Goal: Information Seeking & Learning: Learn about a topic

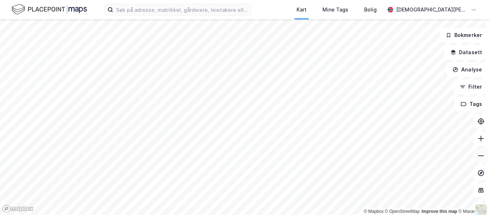
click at [478, 157] on icon at bounding box center [481, 155] width 7 height 7
click at [479, 159] on icon at bounding box center [481, 155] width 7 height 7
click at [475, 132] on button at bounding box center [481, 139] width 14 height 14
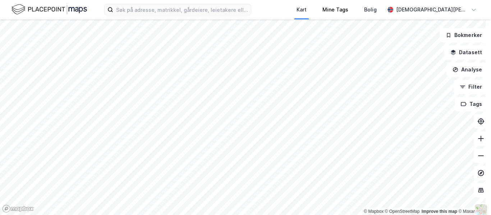
click at [349, 4] on div "Kart Mine Tags Bolig [PERSON_NAME] © Mapbox © OpenStreetMap Improve this map © …" at bounding box center [245, 107] width 491 height 215
click at [481, 139] on button at bounding box center [481, 139] width 14 height 14
click at [416, 0] on html "Kart Mine Tags Bolig [PERSON_NAME] © Mapbox © OpenStreetMap Improve this map © …" at bounding box center [245, 107] width 491 height 215
click at [478, 140] on icon at bounding box center [481, 138] width 7 height 7
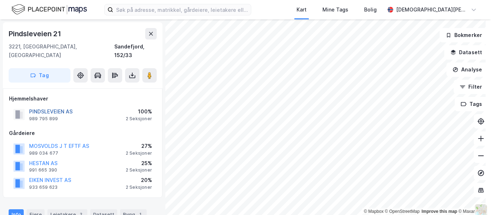
click at [0, 0] on button "PINDSLEVEIEN AS" at bounding box center [0, 0] width 0 height 0
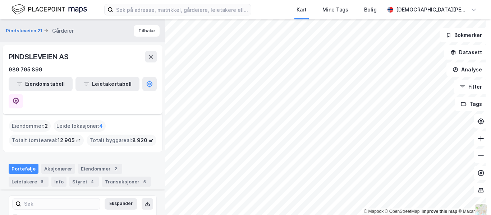
scroll to position [69, 0]
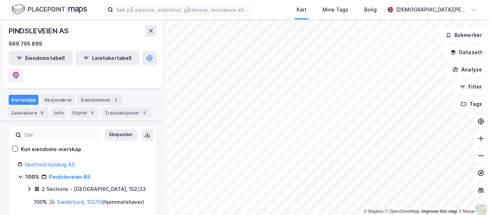
click at [28, 186] on icon at bounding box center [29, 189] width 6 height 6
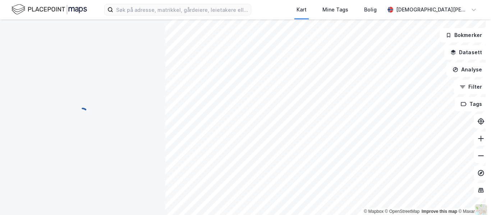
scroll to position [1, 0]
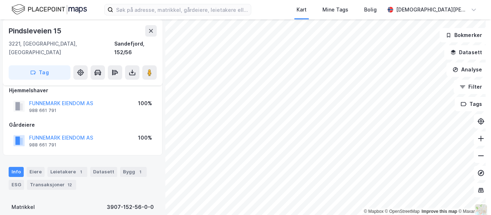
scroll to position [7, 0]
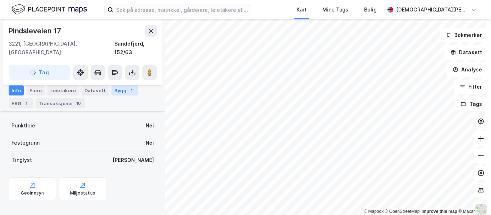
scroll to position [3, 0]
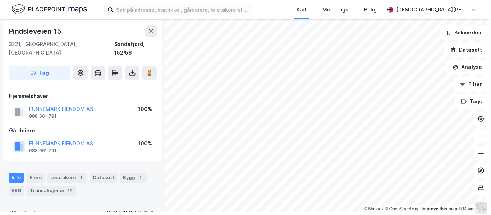
scroll to position [142, 0]
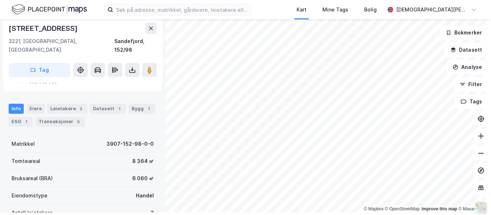
scroll to position [70, 0]
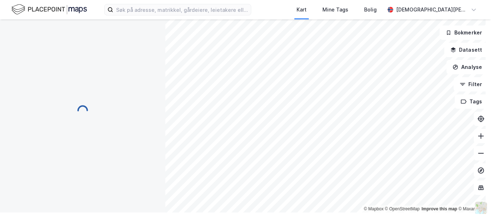
scroll to position [3, 0]
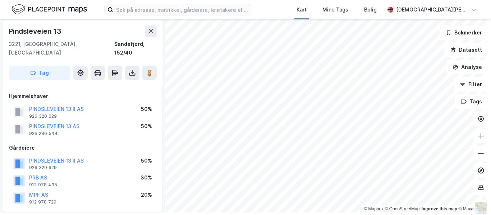
scroll to position [3, 0]
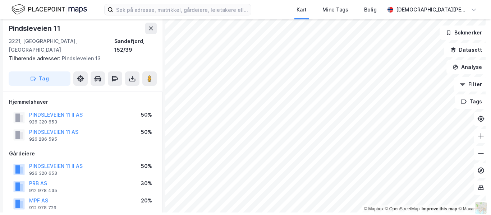
scroll to position [3, 0]
click at [480, 155] on button at bounding box center [481, 153] width 14 height 14
click at [200, 215] on html "Kart Mine Tags Bolig [PERSON_NAME] © Mapbox © OpenStreetMap Improve this map © …" at bounding box center [245, 107] width 491 height 215
click at [365, 12] on div "Kart Mine Tags Bolig [PERSON_NAME] © Mapbox © OpenStreetMap Improve this map © …" at bounding box center [245, 107] width 491 height 215
click at [355, 0] on html "Kart Mine Tags Bolig [PERSON_NAME] © Mapbox © OpenStreetMap Improve this map © …" at bounding box center [245, 107] width 491 height 215
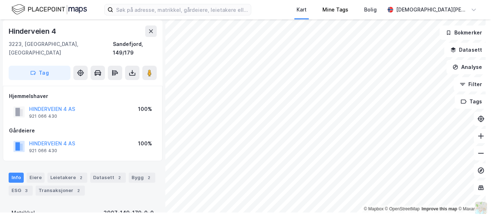
scroll to position [3, 0]
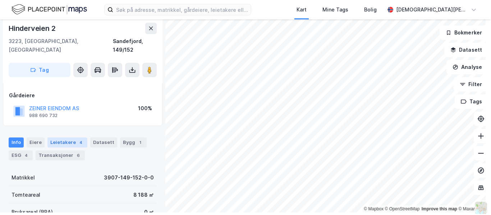
scroll to position [36, 0]
click at [70, 150] on div "Transaksjoner 6" at bounding box center [60, 155] width 49 height 10
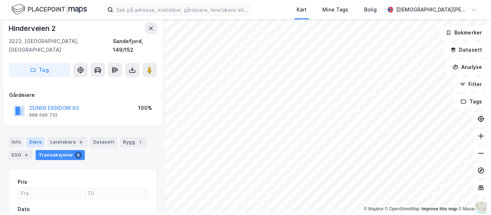
click at [35, 137] on div "Eiere" at bounding box center [36, 142] width 18 height 10
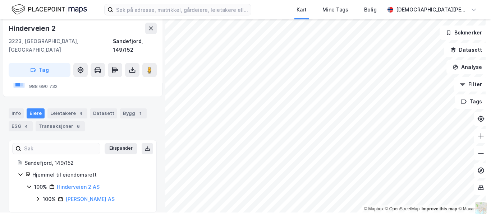
scroll to position [64, 0]
click at [37, 197] on icon at bounding box center [38, 200] width 6 height 6
click at [60, 109] on div "Leietakere 4" at bounding box center [67, 114] width 40 height 10
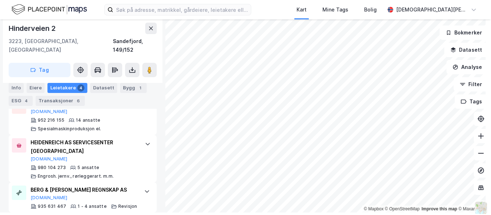
scroll to position [277, 0]
